Goal: Communication & Community: Connect with others

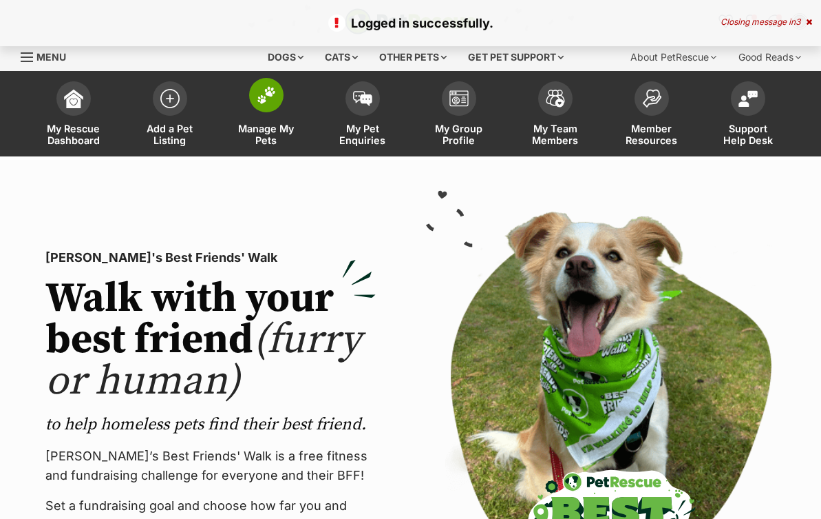
click at [270, 101] on img at bounding box center [266, 95] width 19 height 18
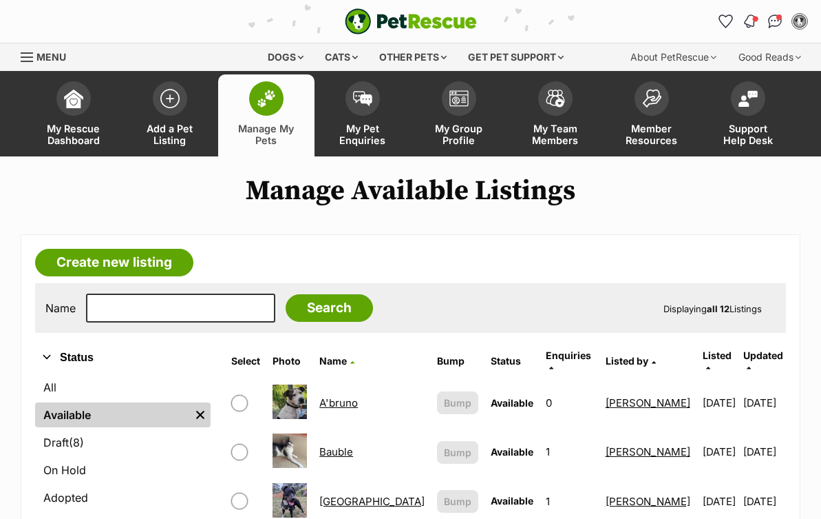
click at [751, 19] on img "Notifications" at bounding box center [750, 21] width 15 height 17
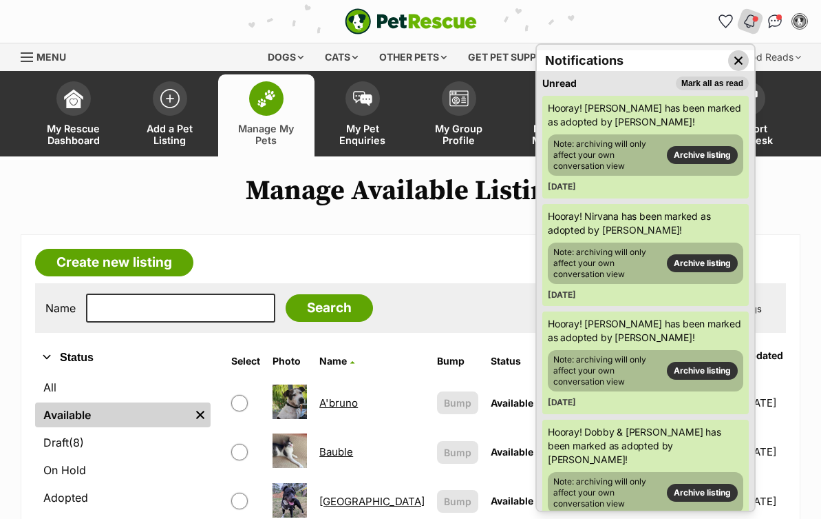
click at [740, 58] on img "Close dropdown" at bounding box center [738, 60] width 15 height 15
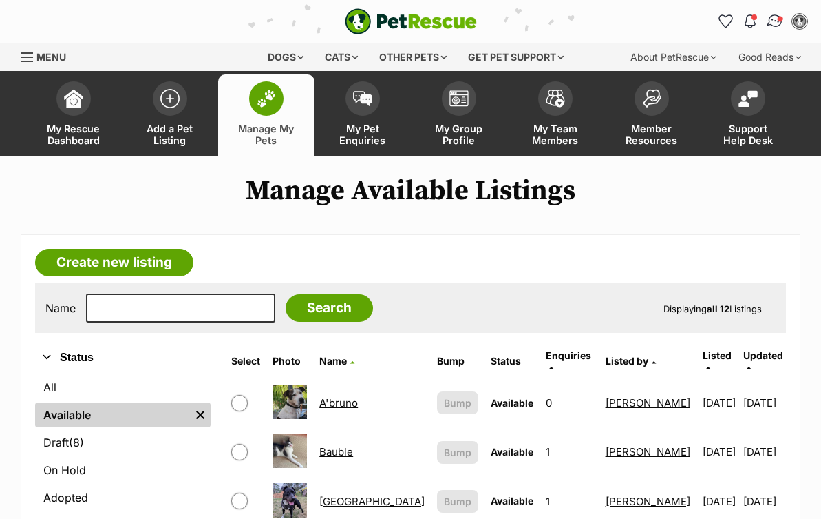
click at [772, 22] on img "Conversations" at bounding box center [775, 21] width 19 height 18
